Goal: Information Seeking & Learning: Learn about a topic

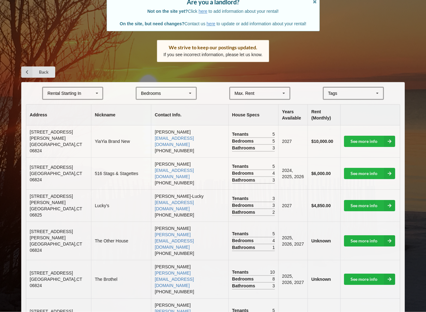
scroll to position [62, 0]
click at [382, 138] on link "See more info" at bounding box center [369, 141] width 51 height 11
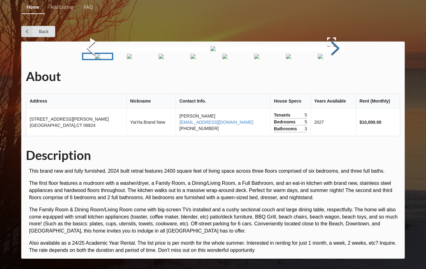
click at [337, 77] on button "Next Slide" at bounding box center [335, 49] width 17 height 56
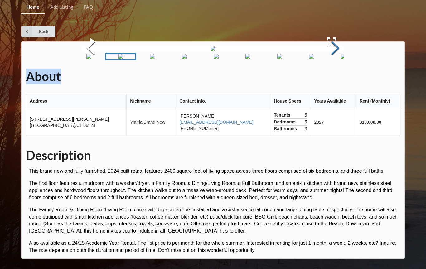
click at [337, 77] on button "Next Slide" at bounding box center [335, 49] width 17 height 56
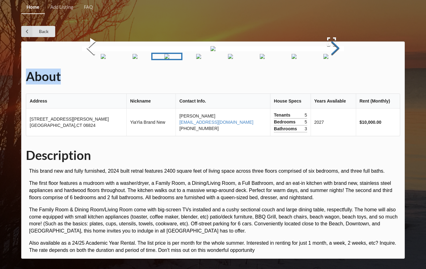
click at [337, 77] on button "Next Slide" at bounding box center [335, 49] width 17 height 56
click at [334, 77] on button "Next Slide" at bounding box center [335, 49] width 17 height 56
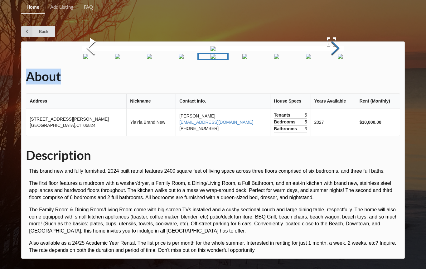
click at [334, 77] on button "Next Slide" at bounding box center [335, 49] width 17 height 56
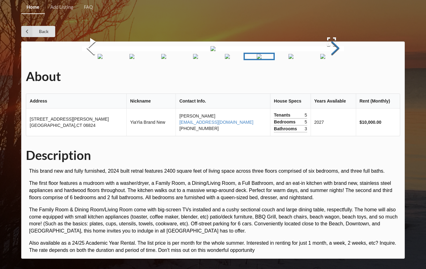
click at [334, 77] on button "Next Slide" at bounding box center [335, 49] width 17 height 56
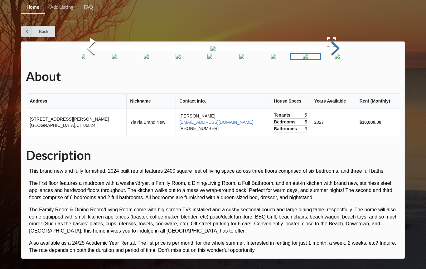
click at [334, 77] on button "Next Slide" at bounding box center [335, 49] width 17 height 56
